Goal: Communication & Community: Share content

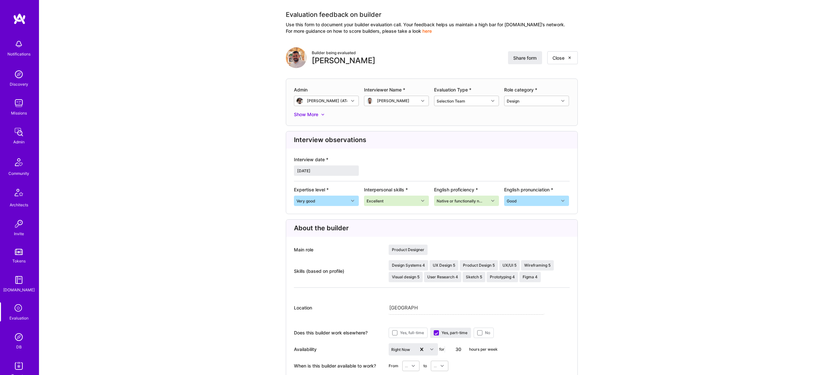
scroll to position [2, 0]
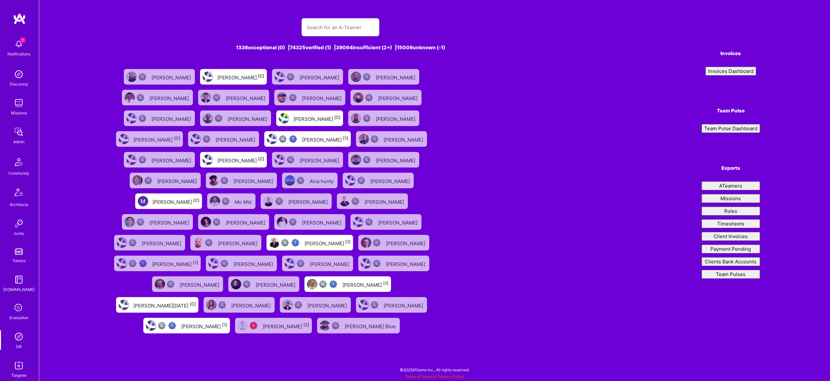
click at [314, 26] on input "text" at bounding box center [340, 27] width 67 height 17
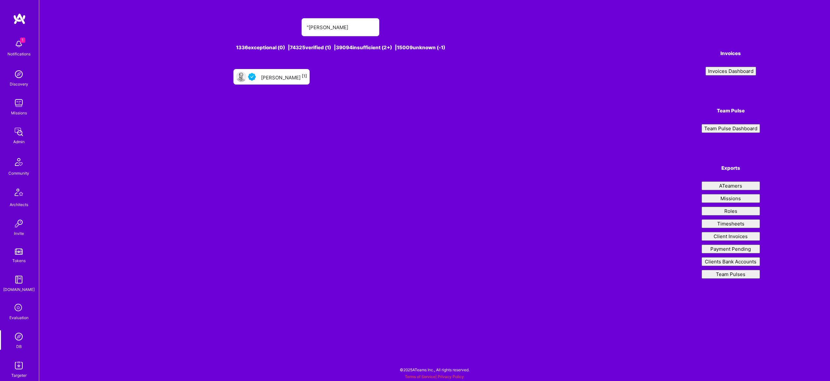
click at [309, 27] on input ""Jatin Kamat" at bounding box center [340, 27] width 67 height 17
type input "Jatin Kamat"
click at [281, 69] on div "Jatin Kamat [1]" at bounding box center [271, 77] width 76 height 16
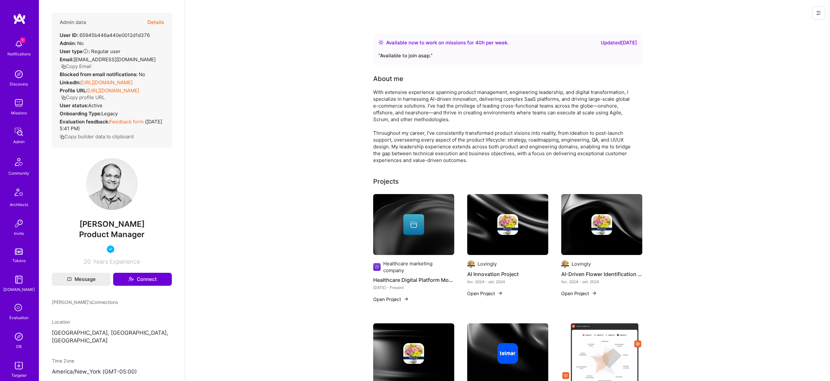
click at [161, 19] on button "Details" at bounding box center [156, 22] width 17 height 19
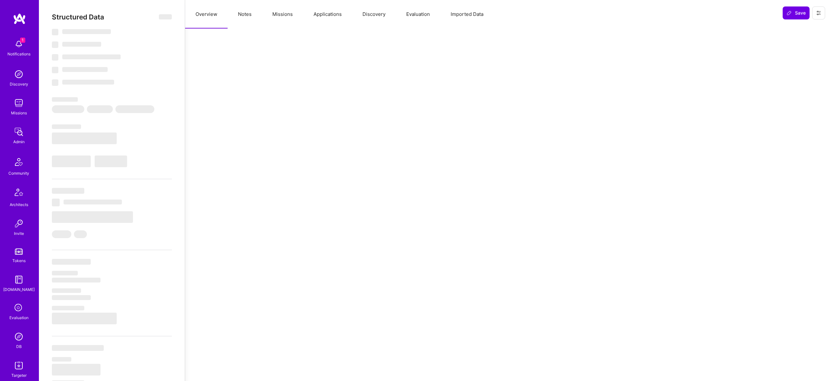
click at [416, 16] on button "Evaluation" at bounding box center [418, 14] width 44 height 29
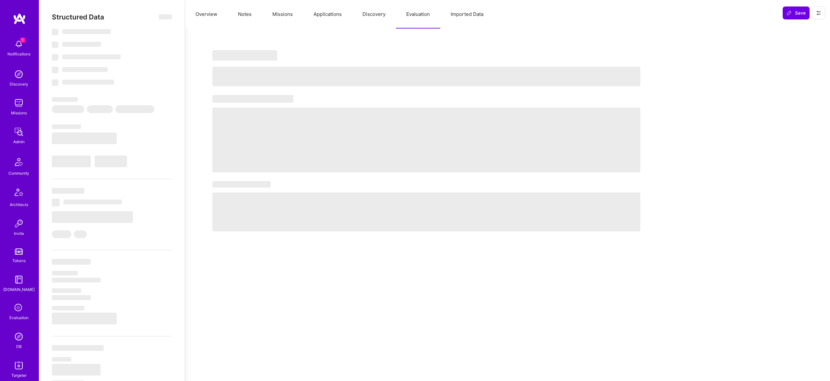
select select "Right Now"
select select "4"
select select "7"
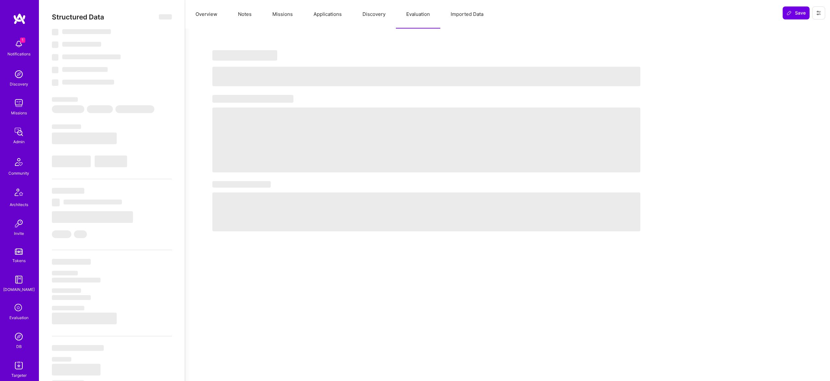
select select "US"
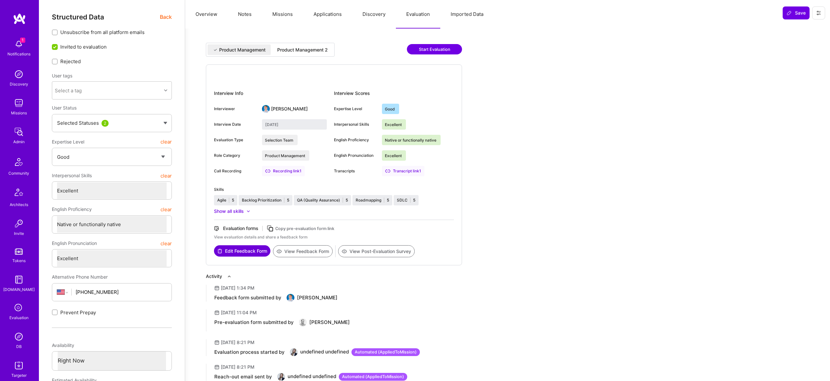
click at [315, 51] on div "Product Management 2" at bounding box center [302, 50] width 51 height 6
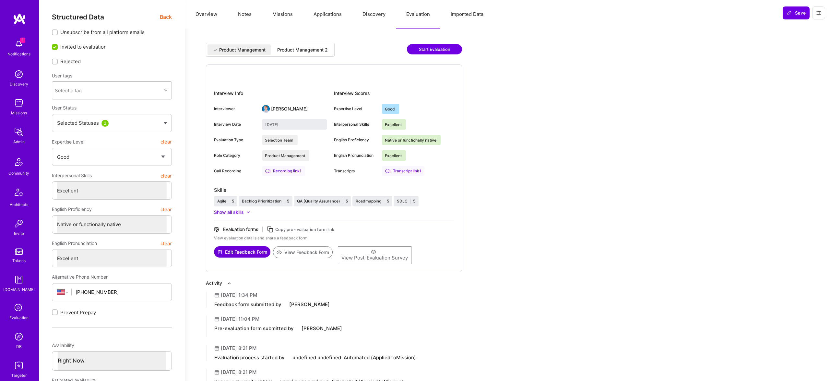
type input "October 10, 2025"
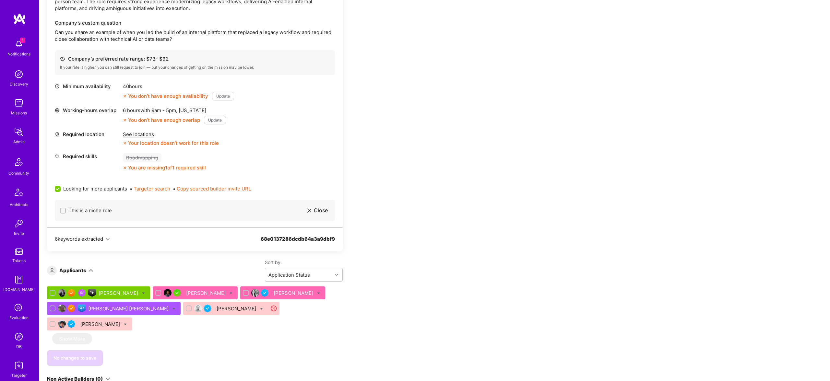
scroll to position [214, 0]
click at [206, 293] on div "Adarsh Ramakrishnan" at bounding box center [206, 293] width 41 height 7
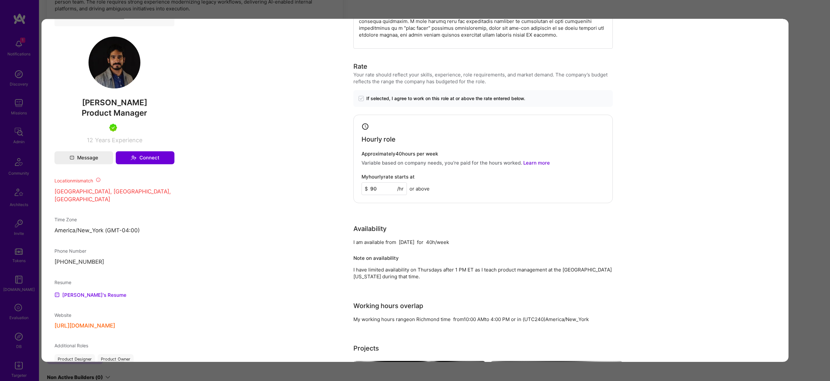
scroll to position [404, 0]
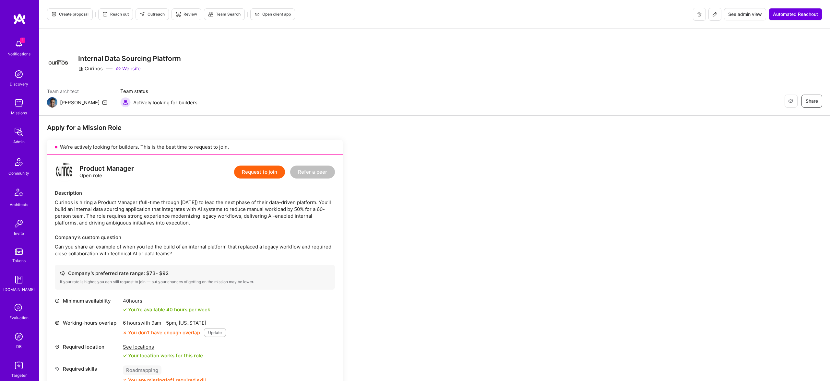
click at [191, 14] on span "Review" at bounding box center [186, 14] width 21 height 6
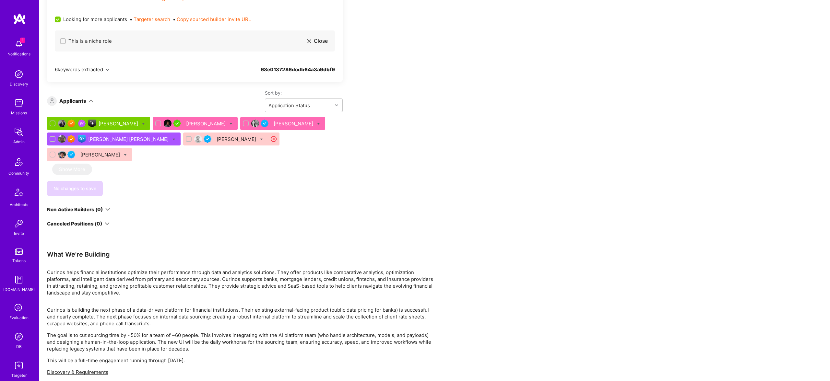
scroll to position [383, 0]
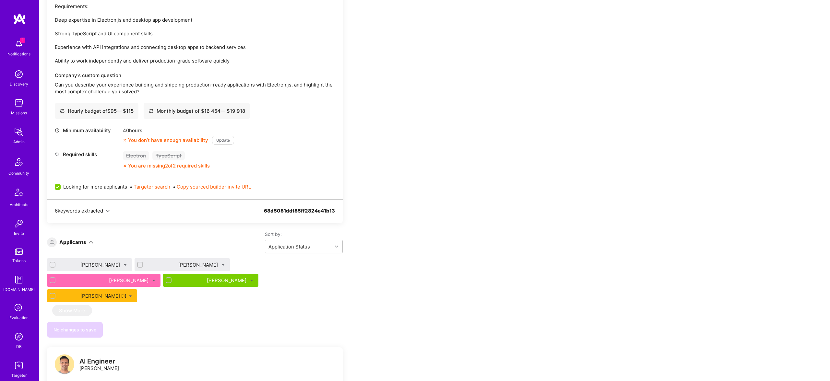
scroll to position [1106, 0]
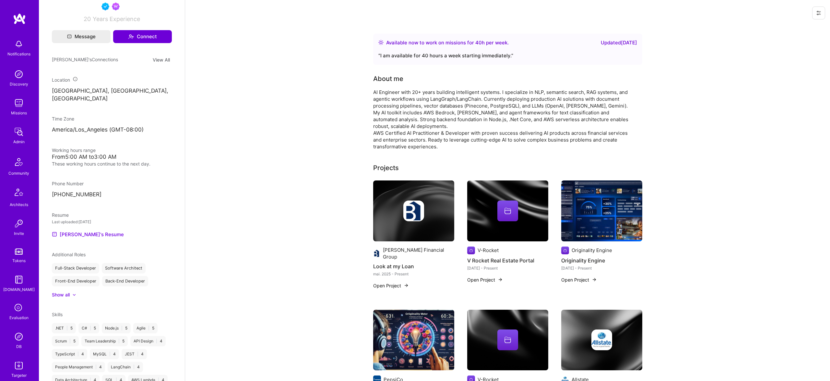
scroll to position [282, 0]
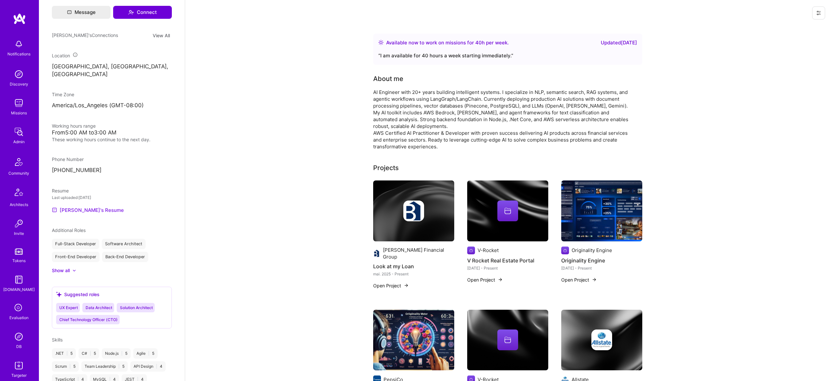
click at [87, 200] on div "Admin data Details User ID: 60be18f5c56e8a00122cc0b4 Admin: No User type Regula…" at bounding box center [112, 190] width 146 height 381
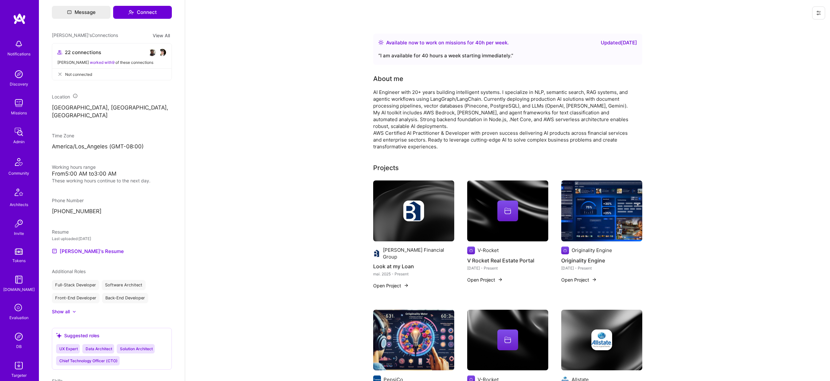
click at [88, 208] on p "+19495253149" at bounding box center [112, 212] width 120 height 8
click at [89, 247] on link "Pedro's Resume" at bounding box center [88, 251] width 72 height 8
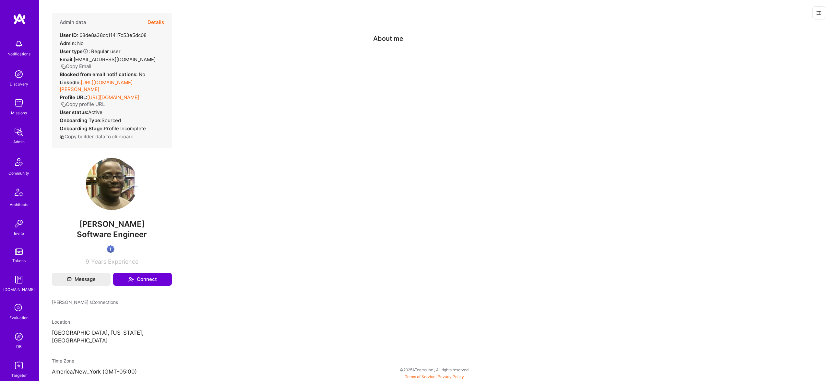
click at [91, 63] on button "Copy Email" at bounding box center [76, 66] width 30 height 7
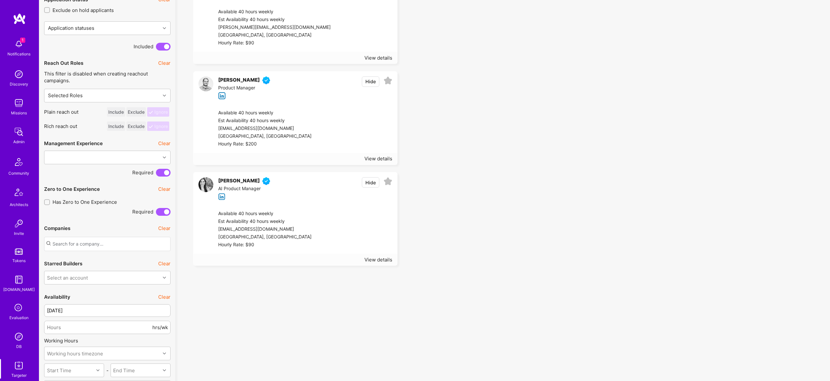
scroll to position [415, 0]
click at [391, 179] on icon at bounding box center [388, 181] width 9 height 9
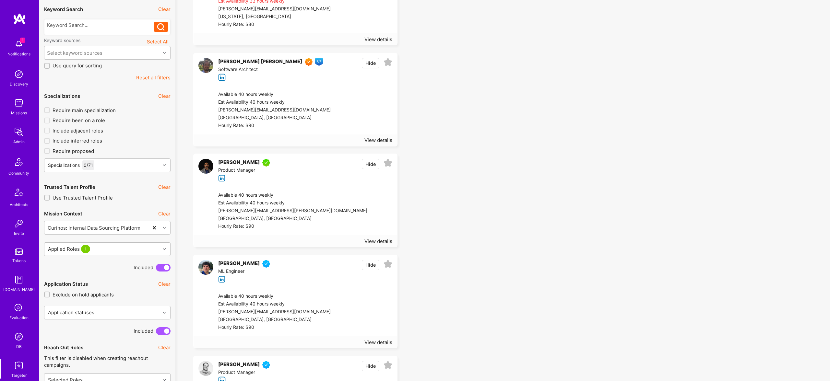
scroll to position [125, 0]
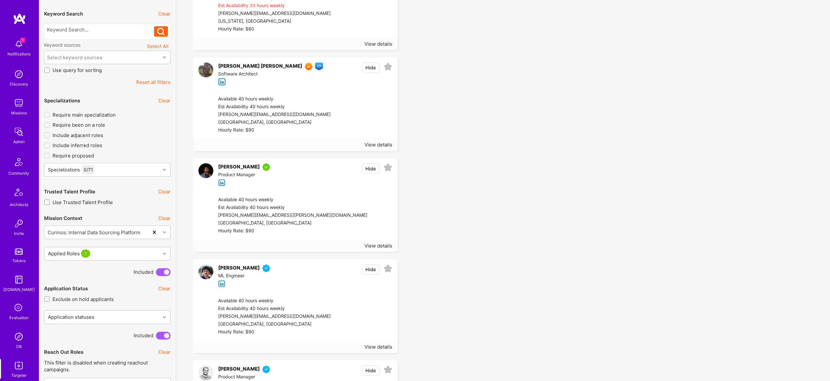
drag, startPoint x: 389, startPoint y: 169, endPoint x: 656, endPoint y: 32, distance: 299.6
click at [389, 168] on icon at bounding box center [388, 167] width 9 height 9
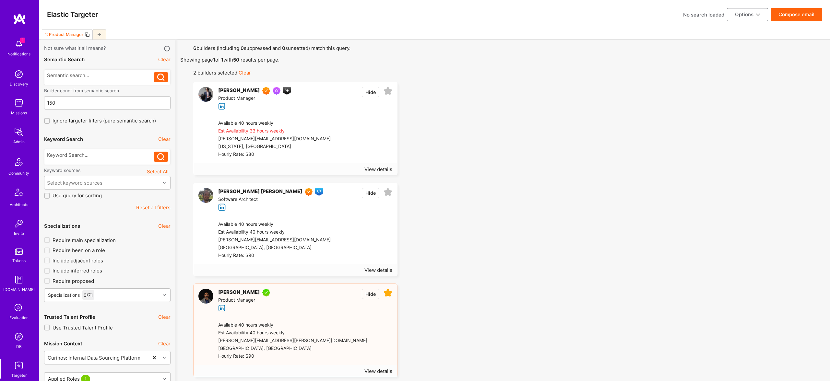
click at [802, 10] on button "Compose email" at bounding box center [797, 14] width 52 height 13
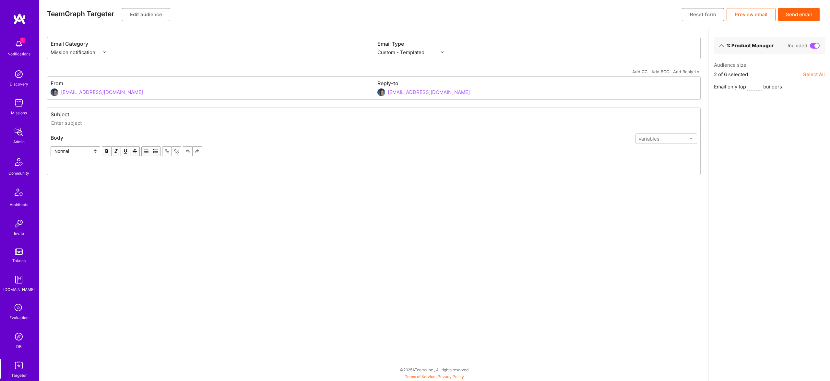
click at [119, 124] on input "text" at bounding box center [374, 122] width 647 height 7
paste input "Update on the PM Role at [GEOGRAPHIC_DATA]"
type input "Update on the PM Role at [GEOGRAPHIC_DATA]"
click at [424, 52] on select "Custom - Templated Custom - Plain Reachout - Templated Reachout - Templated (v2…" at bounding box center [410, 52] width 66 height 7
click at [245, 160] on div "Edit text" at bounding box center [374, 165] width 646 height 13
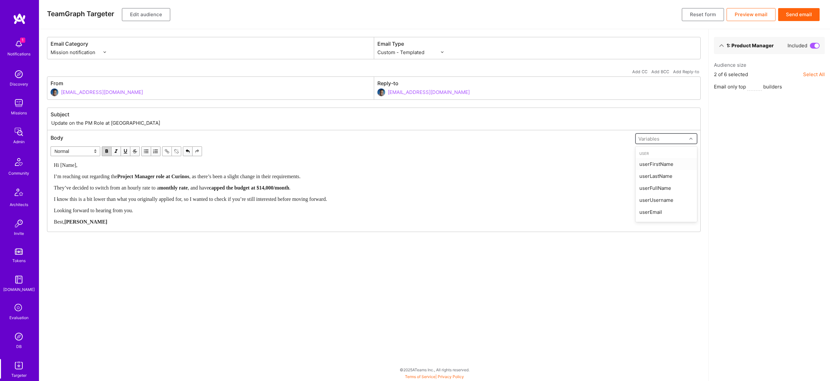
drag, startPoint x: 659, startPoint y: 139, endPoint x: 634, endPoint y: 153, distance: 28.6
click at [659, 139] on div "Variables" at bounding box center [649, 139] width 21 height 7
click at [644, 163] on div "userFirstName" at bounding box center [667, 164] width 62 height 12
drag, startPoint x: 61, startPoint y: 165, endPoint x: 78, endPoint y: 165, distance: 16.9
click at [78, 165] on span "Hi [Name]," at bounding box center [66, 165] width 24 height 6
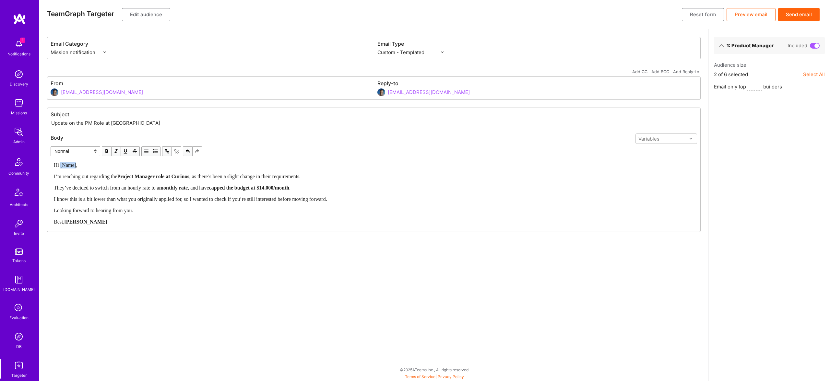
paste div "Edit text"
click at [158, 167] on div "Hi {{userFirstName}}," at bounding box center [374, 165] width 640 height 7
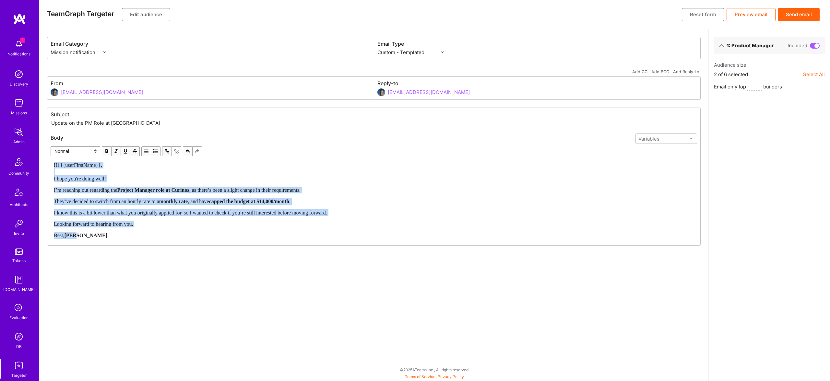
click at [105, 153] on span "button" at bounding box center [106, 151] width 7 height 7
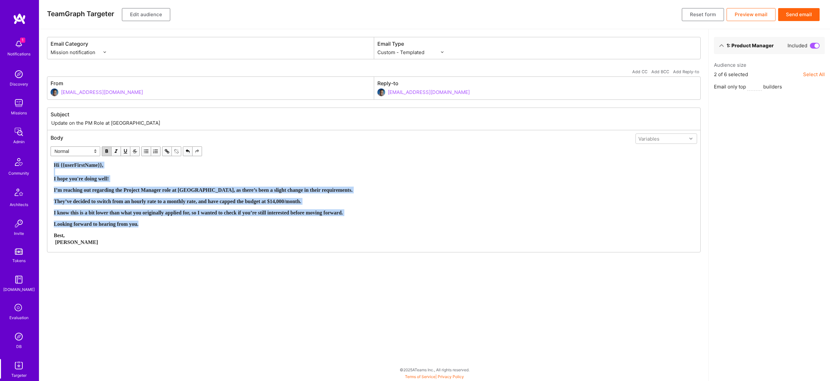
click at [105, 153] on span "button" at bounding box center [106, 151] width 7 height 7
drag, startPoint x: 105, startPoint y: 244, endPoint x: 109, endPoint y: 241, distance: 4.6
click at [107, 243] on div "Best, [PERSON_NAME]" at bounding box center [374, 239] width 640 height 14
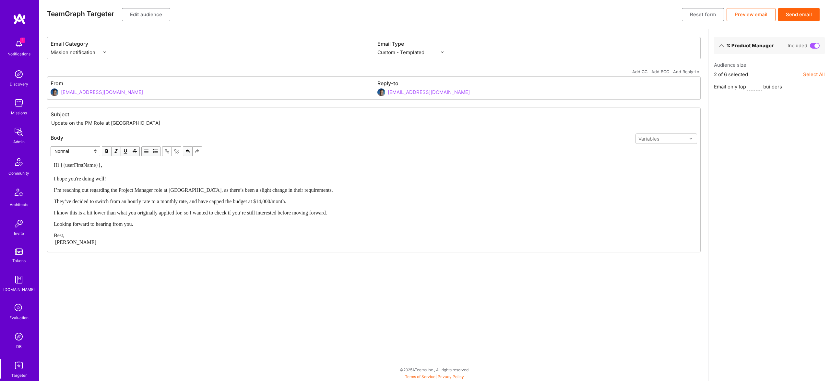
click at [111, 238] on div "Best, [PERSON_NAME]" at bounding box center [374, 239] width 640 height 14
click at [805, 15] on button "Send email" at bounding box center [799, 14] width 42 height 13
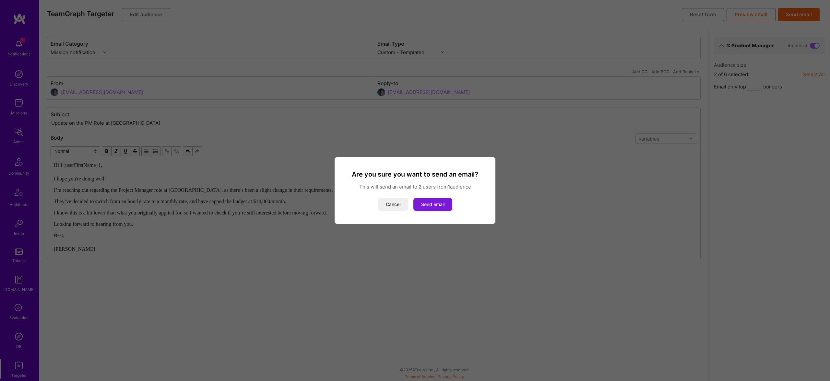
click at [443, 201] on button "Send email" at bounding box center [432, 204] width 39 height 13
